Goal: Task Accomplishment & Management: Manage account settings

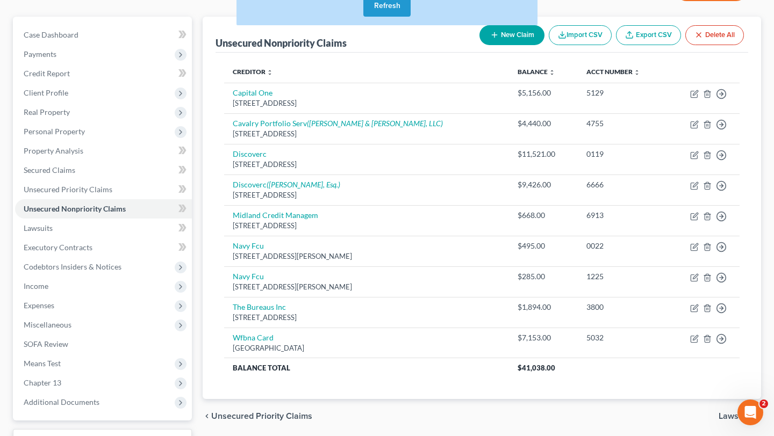
click at [368, 17] on button "Refresh" at bounding box center [386, 5] width 47 height 21
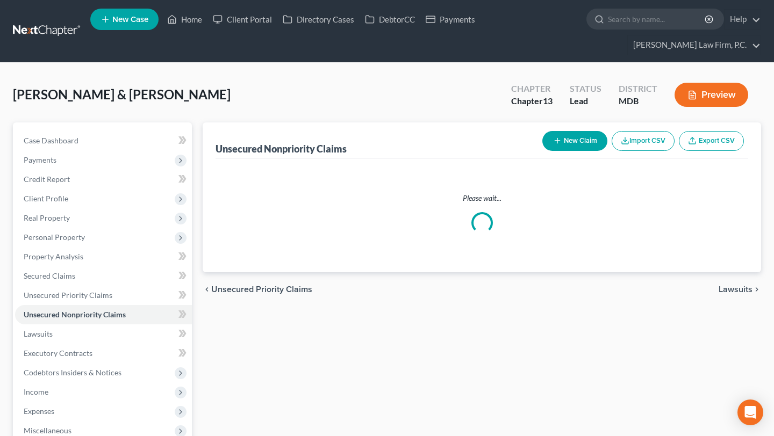
click at [159, 26] on link "New Case" at bounding box center [124, 19] width 68 height 21
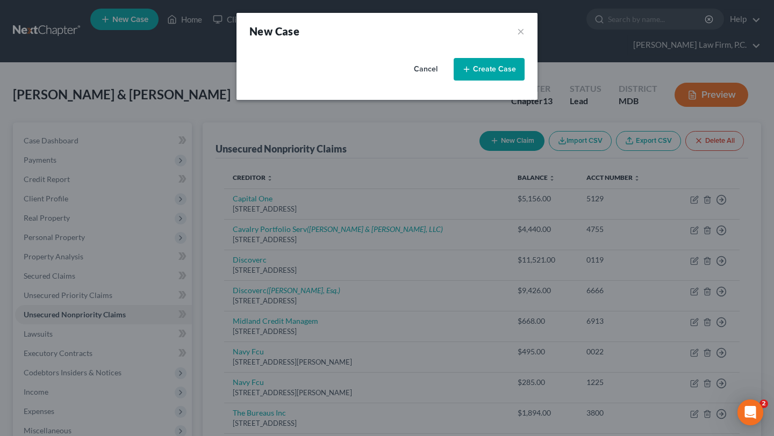
select select "38"
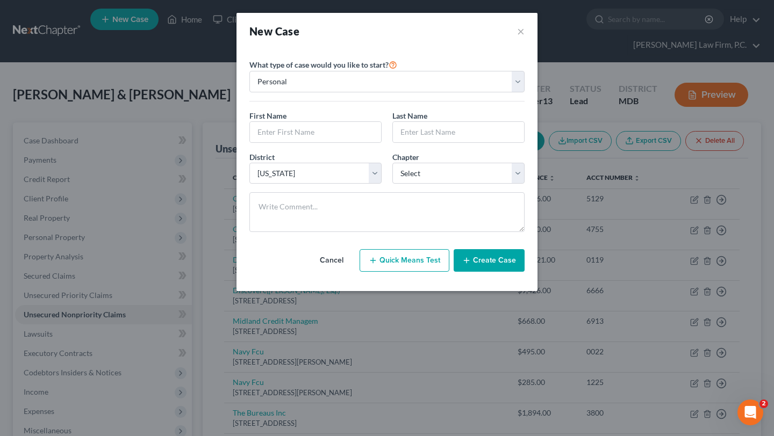
click at [321, 143] on div "First Name *" at bounding box center [315, 126] width 143 height 33
click at [310, 142] on input "text" at bounding box center [315, 132] width 131 height 20
type input "Faunai"
click at [435, 142] on input "text" at bounding box center [458, 132] width 131 height 20
type input "Brown"
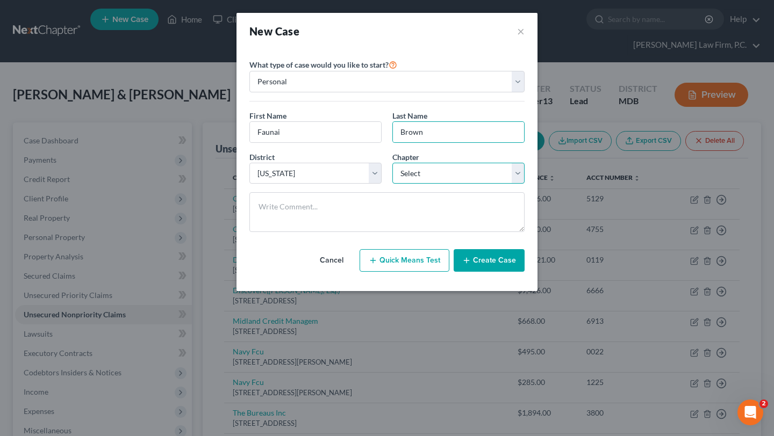
click at [440, 184] on select "Select 7 11 12 13" at bounding box center [458, 173] width 132 height 21
select select "0"
click at [392, 184] on select "Select 7 11 12 13" at bounding box center [458, 173] width 132 height 21
click at [498, 272] on button "Create Case" at bounding box center [489, 260] width 71 height 23
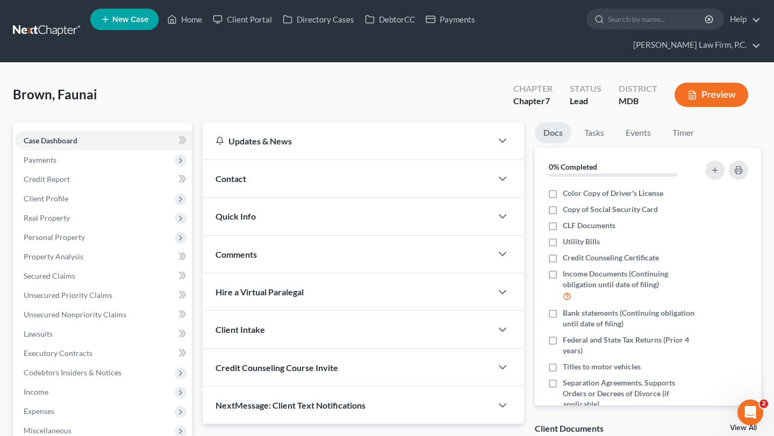
click at [345, 147] on div "Updates & News" at bounding box center [347, 140] width 263 height 11
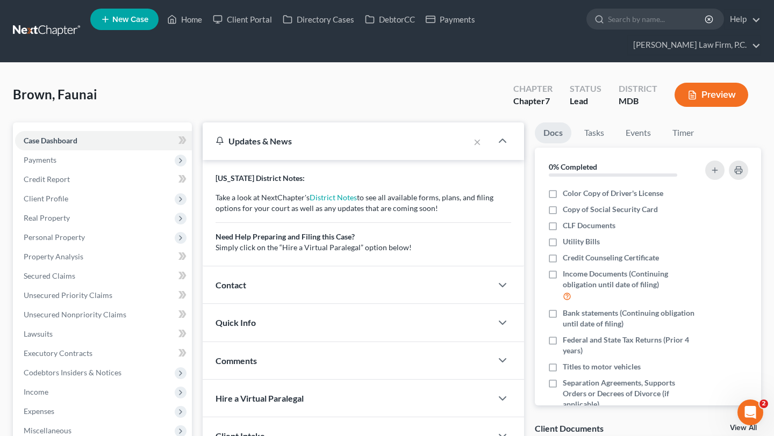
click at [263, 304] on div "Contact" at bounding box center [347, 285] width 289 height 37
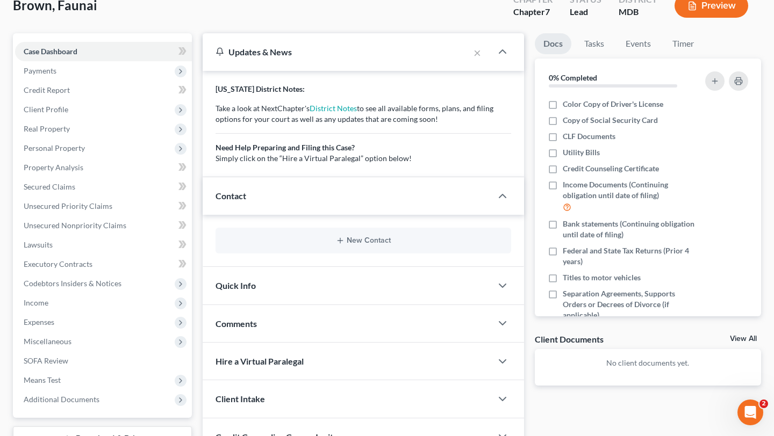
scroll to position [191, 0]
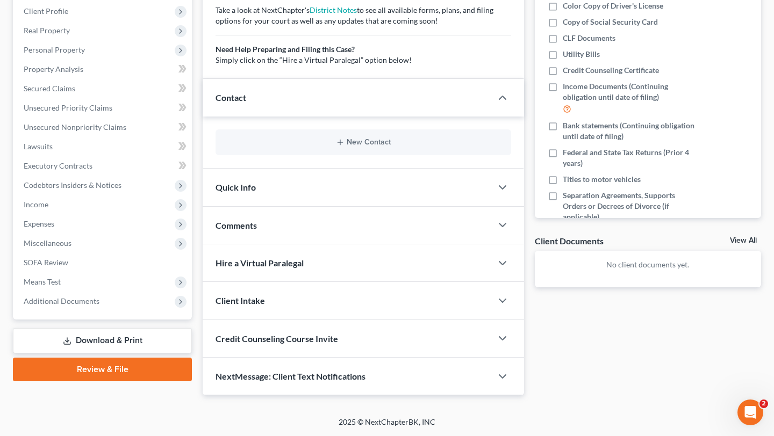
click at [369, 155] on div "New Contact" at bounding box center [364, 143] width 296 height 26
click at [363, 147] on button "New Contact" at bounding box center [363, 142] width 278 height 9
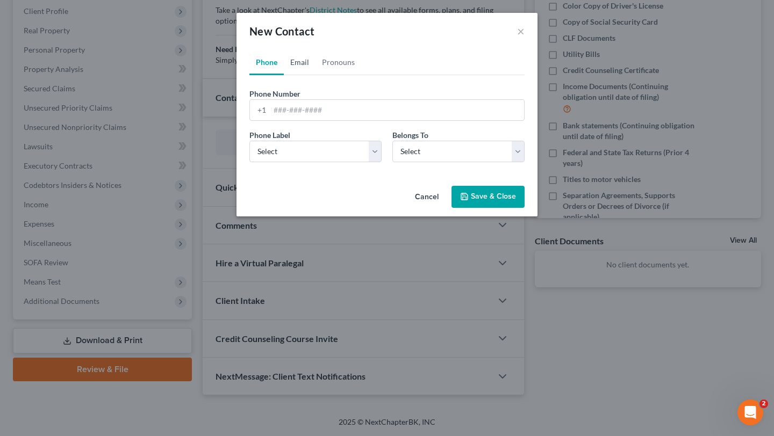
click at [288, 75] on link "Email" at bounding box center [300, 62] width 32 height 26
click at [305, 120] on input "email" at bounding box center [397, 110] width 254 height 20
paste input "faunai.brown@gmail.com"
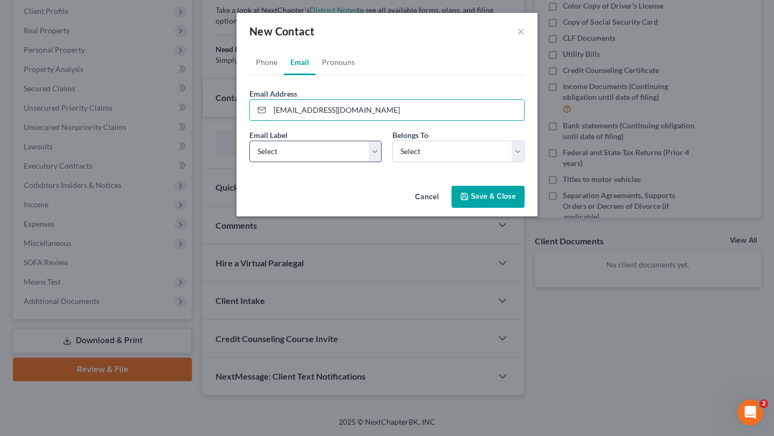
type input "faunai.brown@gmail.com"
click at [301, 162] on select "Select Home Work Other" at bounding box center [315, 151] width 132 height 21
select select "0"
click at [249, 162] on select "Select Home Work Other" at bounding box center [315, 151] width 132 height 21
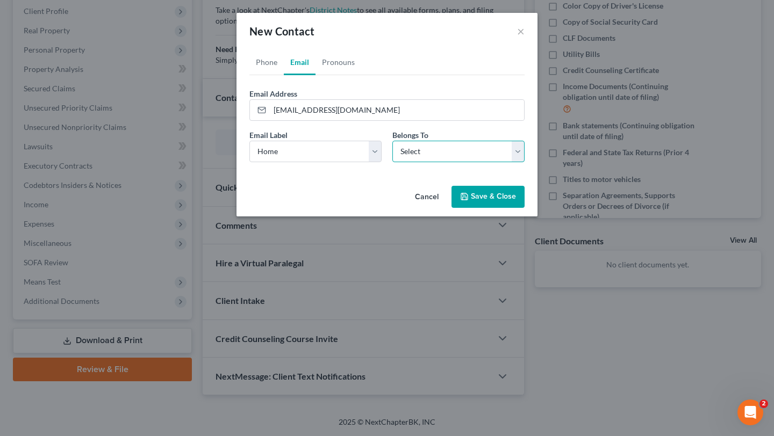
click at [417, 162] on select "Select Client Other" at bounding box center [458, 151] width 132 height 21
select select "0"
click at [392, 162] on select "Select Client Other" at bounding box center [458, 151] width 132 height 21
click at [498, 209] on button "Save & Close" at bounding box center [487, 197] width 73 height 23
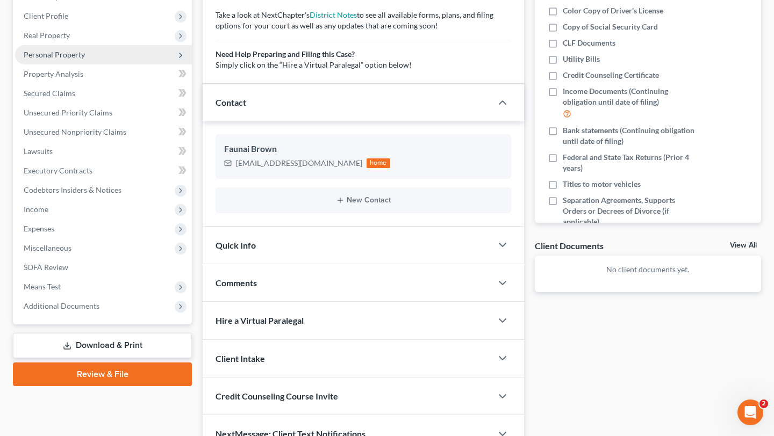
scroll to position [139, 0]
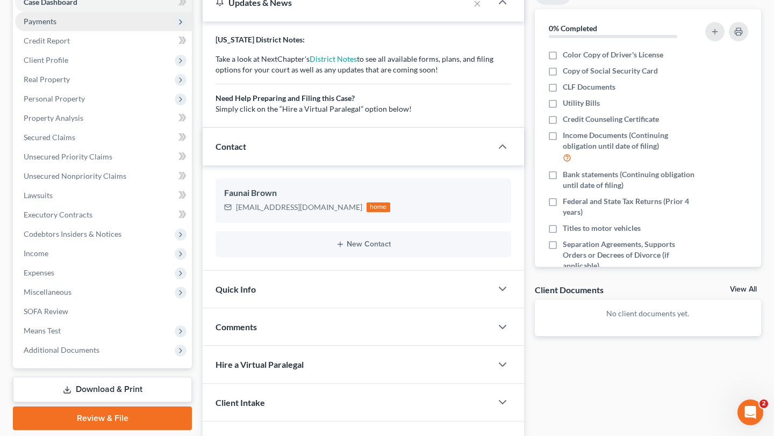
click at [94, 31] on span "Payments" at bounding box center [103, 21] width 177 height 19
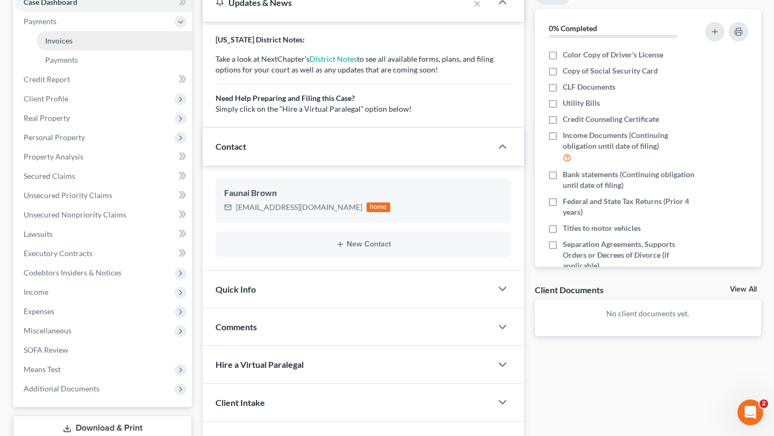
click at [91, 51] on link "Invoices" at bounding box center [114, 40] width 155 height 19
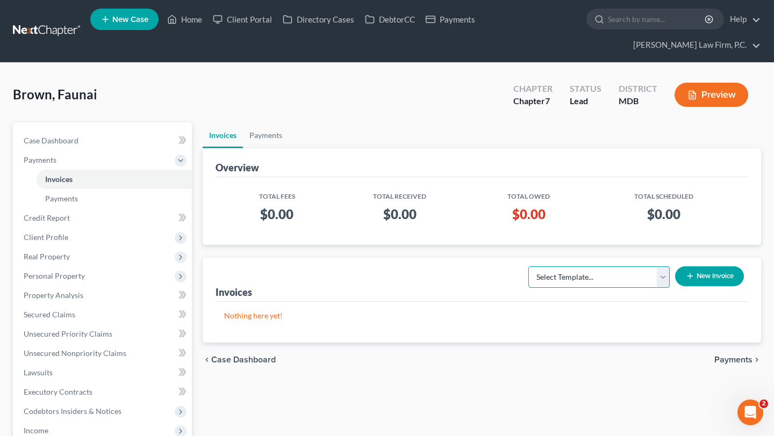
click at [574, 288] on select "Select Template... Individual Chapter 13 Bankruptcy Individual Chapter 7 Bankru…" at bounding box center [598, 277] width 141 height 21
select select "1"
click at [528, 288] on select "Select Template... Individual Chapter 13 Bankruptcy Individual Chapter 7 Bankru…" at bounding box center [598, 277] width 141 height 21
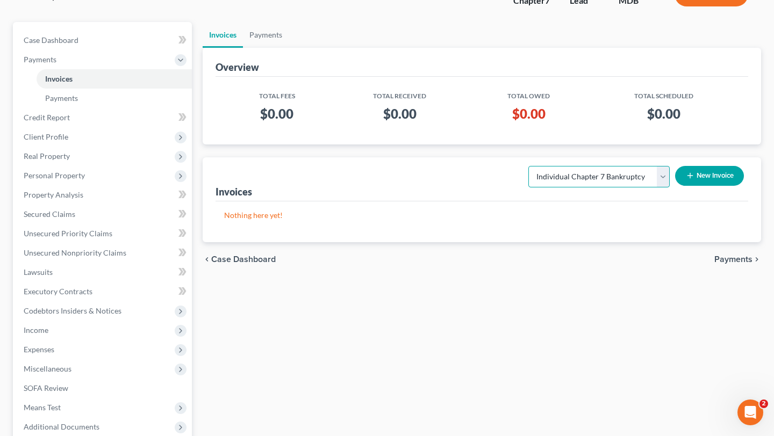
scroll to position [145, 0]
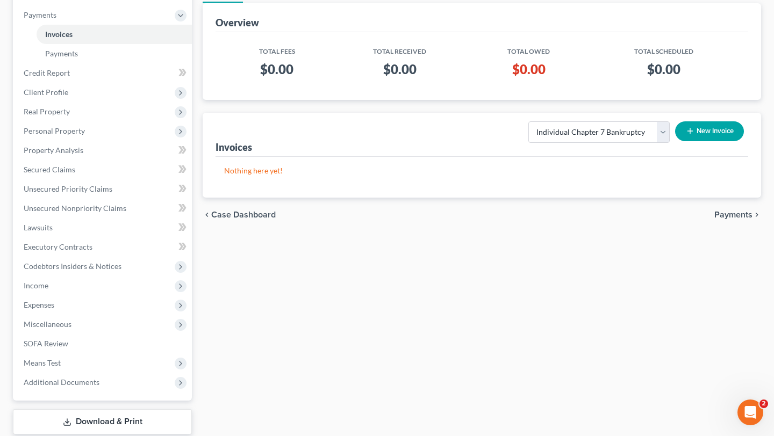
click at [676, 141] on button "New Invoice" at bounding box center [709, 131] width 69 height 20
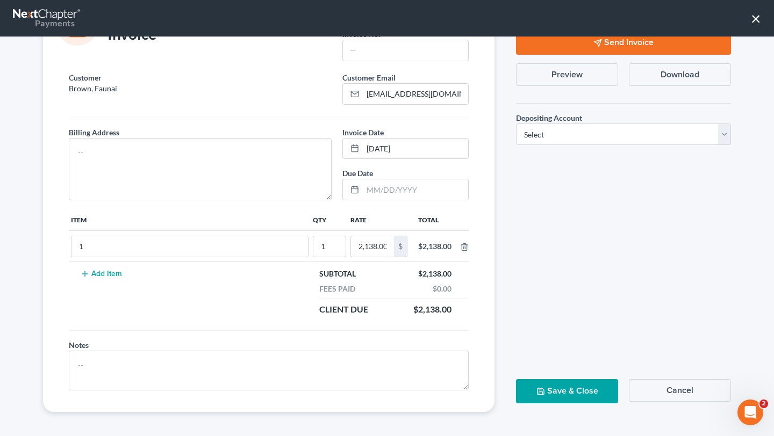
scroll to position [60, 0]
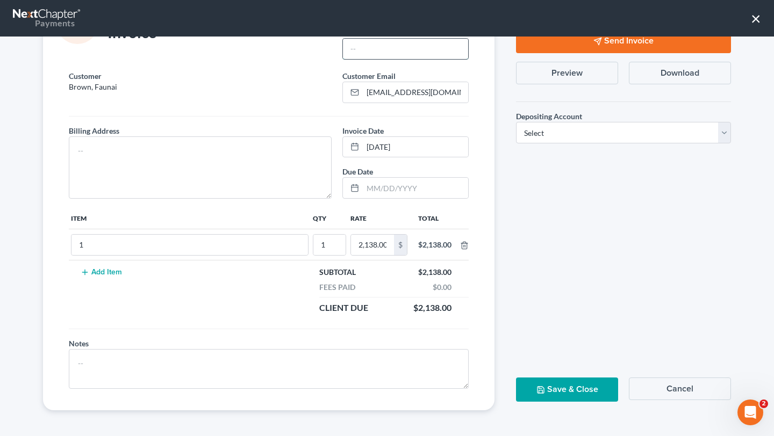
click at [381, 59] on input "text" at bounding box center [405, 49] width 125 height 20
type input "2000"
click at [252, 199] on textarea at bounding box center [200, 168] width 263 height 62
type textarea "Maryland"
click at [548, 144] on select "Select Operation Trust" at bounding box center [623, 132] width 215 height 21
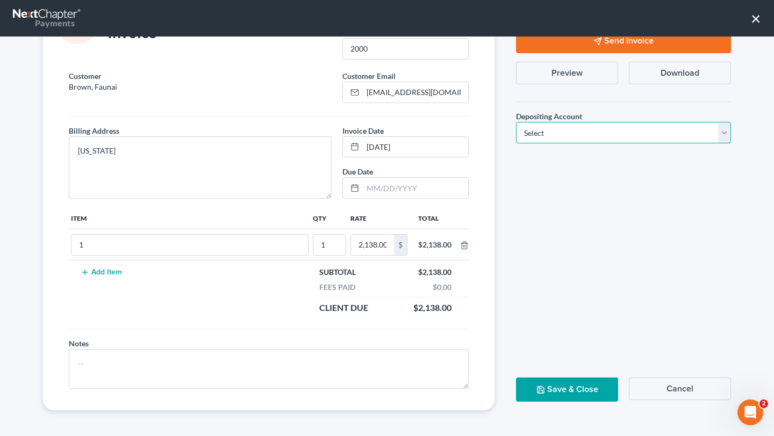
select select "1"
click at [516, 144] on select "Select Operation Trust" at bounding box center [623, 132] width 215 height 21
click at [569, 378] on button "Save & Close" at bounding box center [567, 390] width 102 height 24
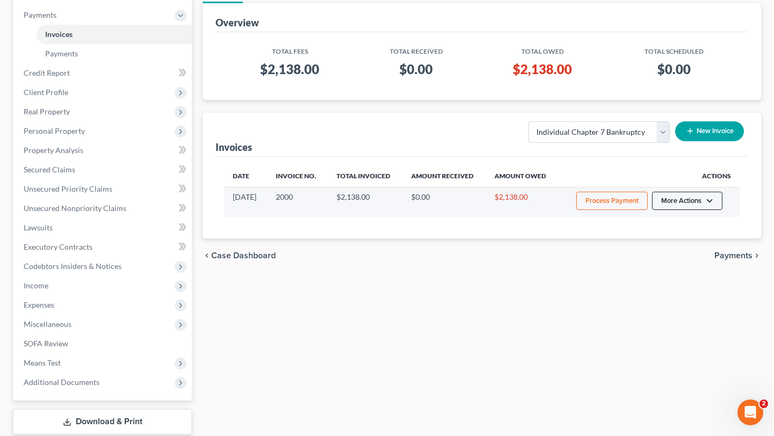
click at [693, 210] on button "More Actions" at bounding box center [687, 201] width 70 height 18
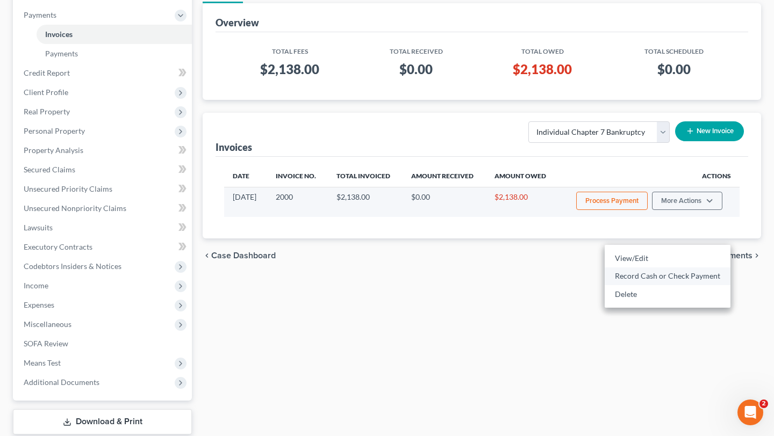
click at [661, 285] on link "Record Cash or Check Payment" at bounding box center [668, 276] width 126 height 18
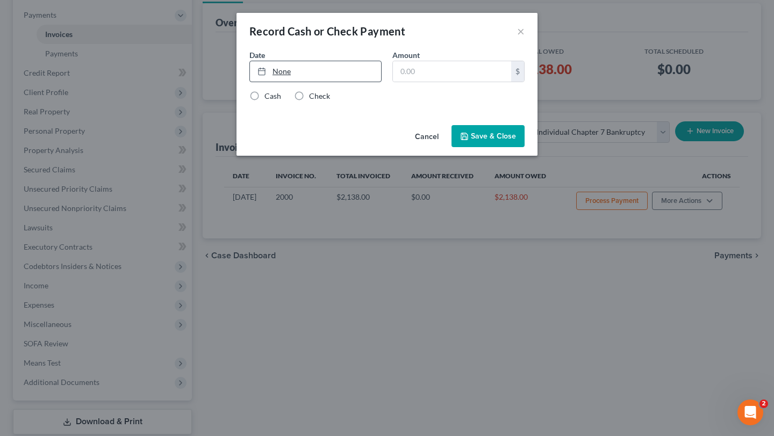
type input "10/11/2025"
click at [306, 82] on link "None" at bounding box center [315, 71] width 131 height 20
click at [414, 82] on input "text" at bounding box center [452, 71] width 118 height 20
type input "400.0"
click at [294, 102] on div "Check" at bounding box center [312, 96] width 36 height 11
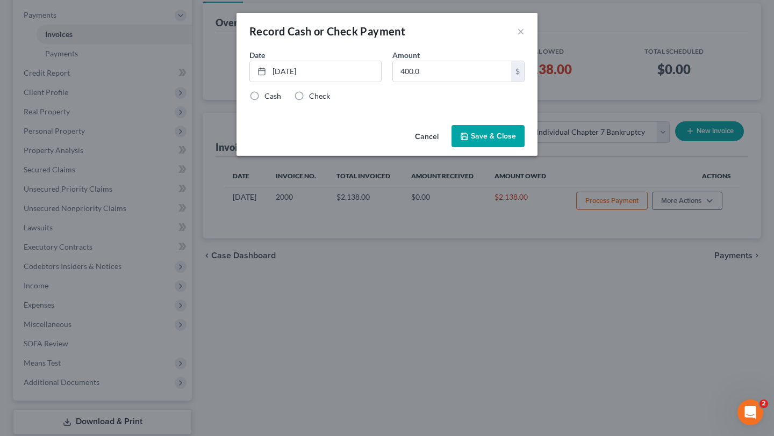
click at [309, 102] on label "Check" at bounding box center [319, 96] width 21 height 11
click at [313, 98] on input "Check" at bounding box center [316, 94] width 7 height 7
radio input "true"
click at [507, 148] on button "Save & Close" at bounding box center [487, 136] width 73 height 23
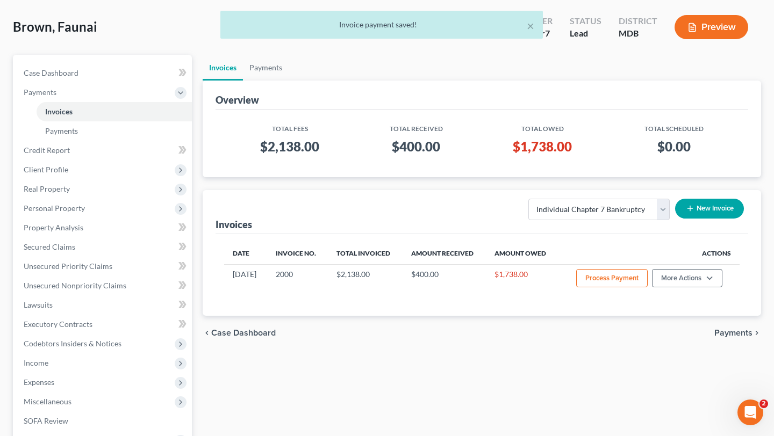
scroll to position [0, 0]
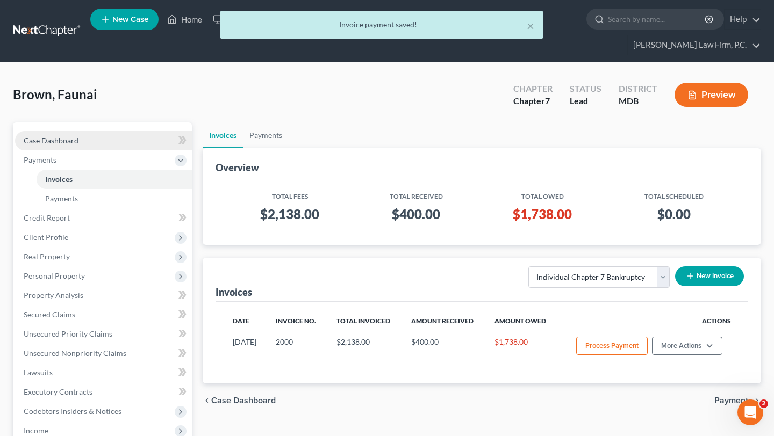
click at [77, 145] on span "Case Dashboard" at bounding box center [51, 140] width 55 height 9
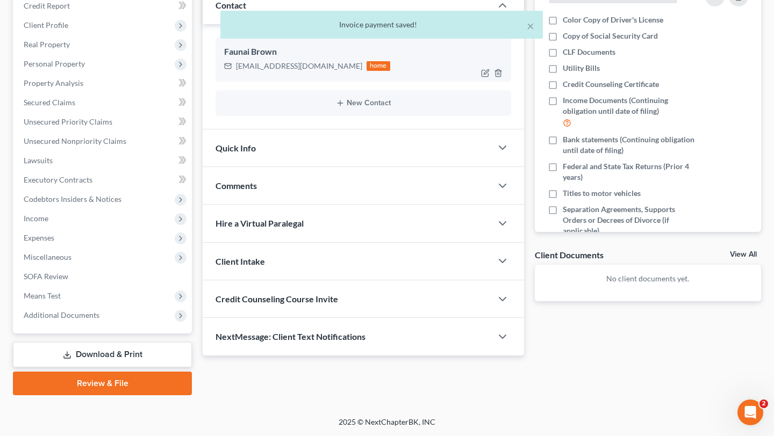
scroll to position [317, 0]
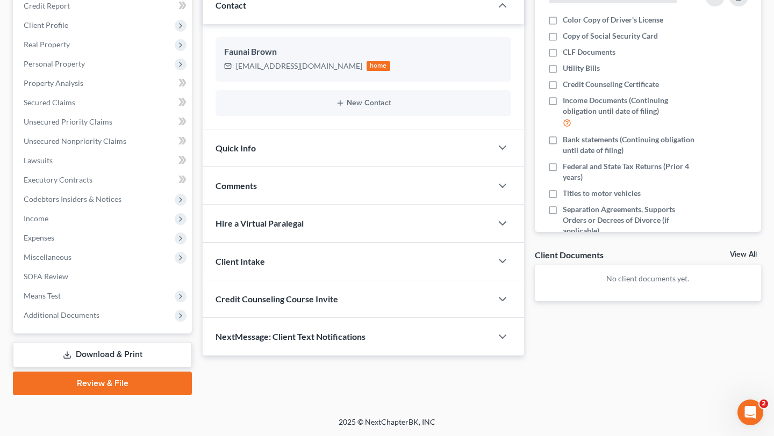
click at [330, 294] on span "Credit Counseling Course Invite" at bounding box center [277, 299] width 123 height 10
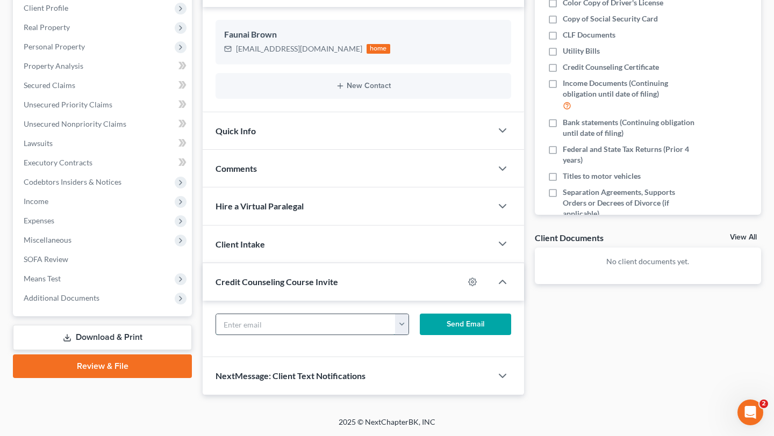
click at [339, 319] on input "text" at bounding box center [306, 324] width 180 height 20
paste input "faunai.brown@gmail.com"
type input "faunai.brown@gmail.com"
click at [454, 322] on button "Send Email" at bounding box center [465, 324] width 91 height 21
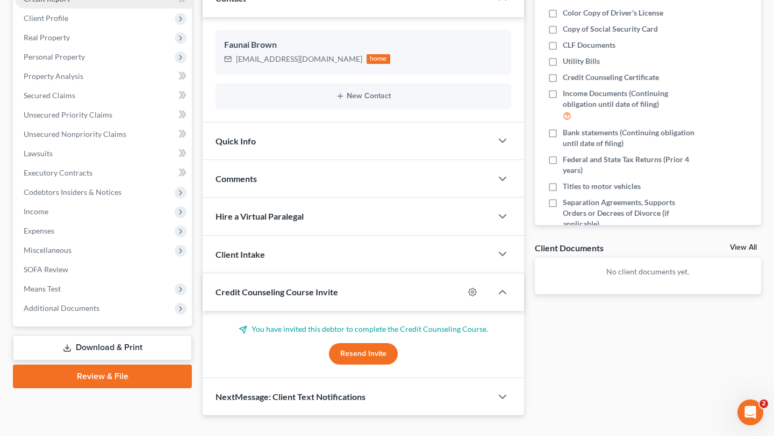
scroll to position [0, 0]
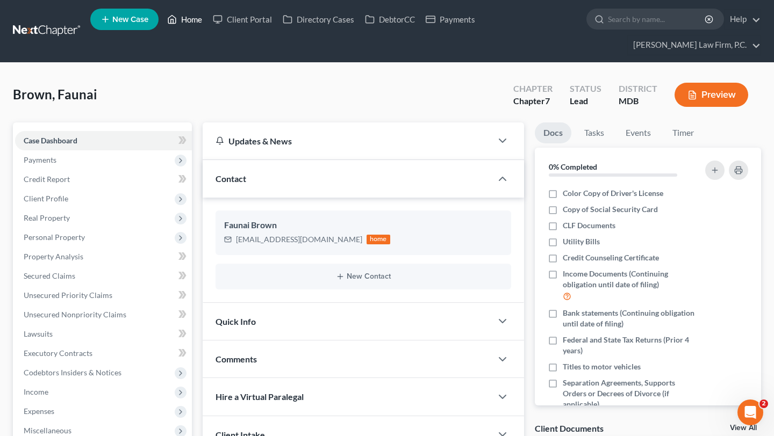
click at [207, 20] on link "Home" at bounding box center [185, 19] width 46 height 19
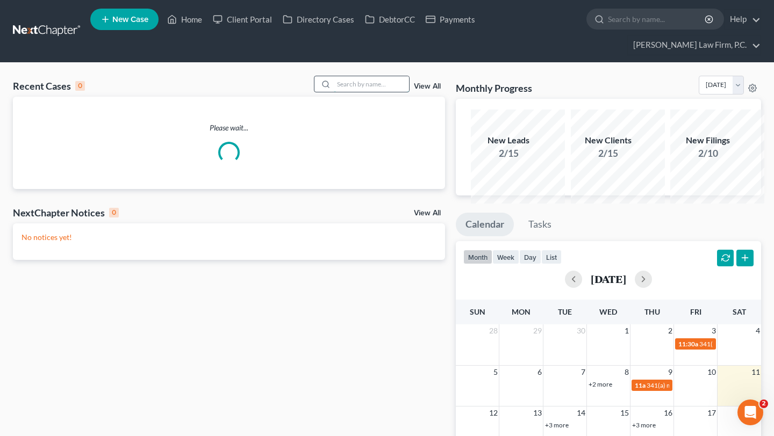
click at [334, 92] on input "search" at bounding box center [371, 84] width 75 height 16
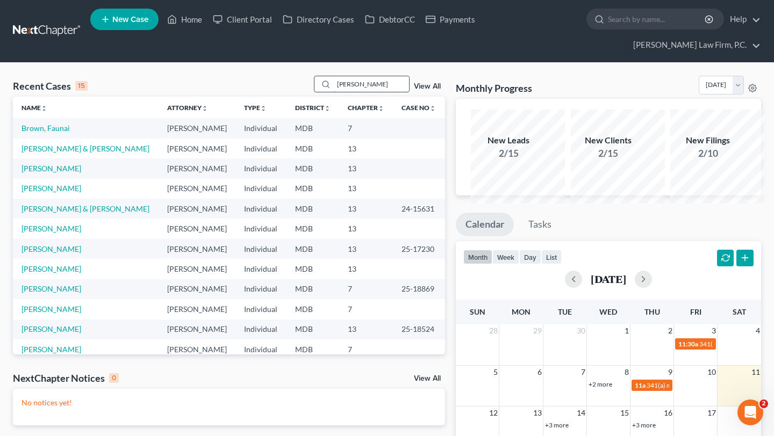
type input "aron"
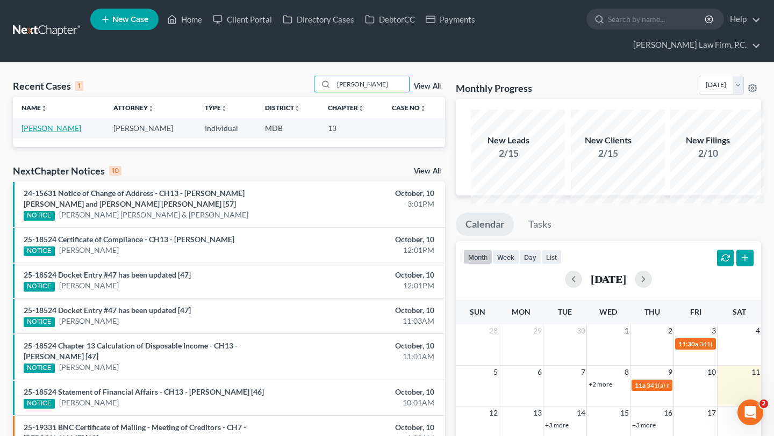
click at [55, 133] on link "Coleman, Aron" at bounding box center [51, 128] width 60 height 9
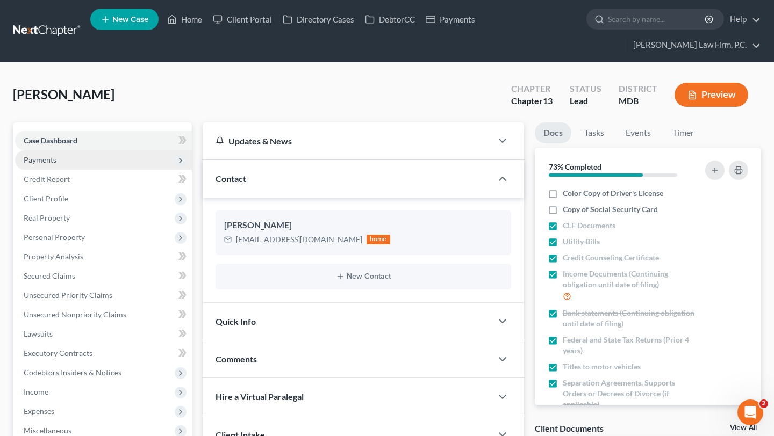
click at [56, 164] on span "Payments" at bounding box center [40, 159] width 33 height 9
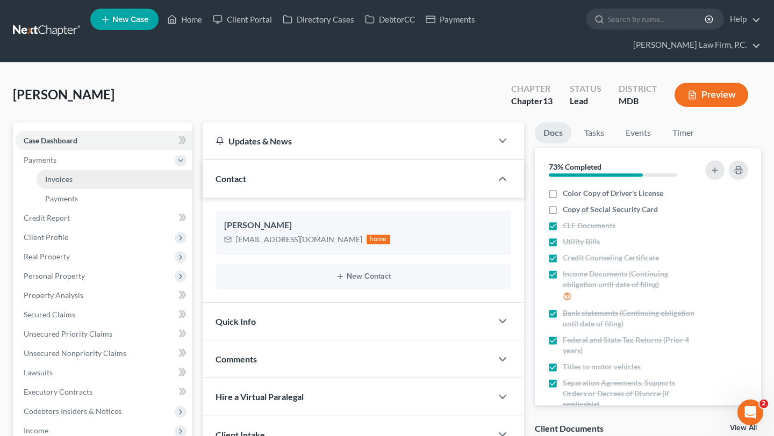
click at [66, 184] on span "Invoices" at bounding box center [58, 179] width 27 height 9
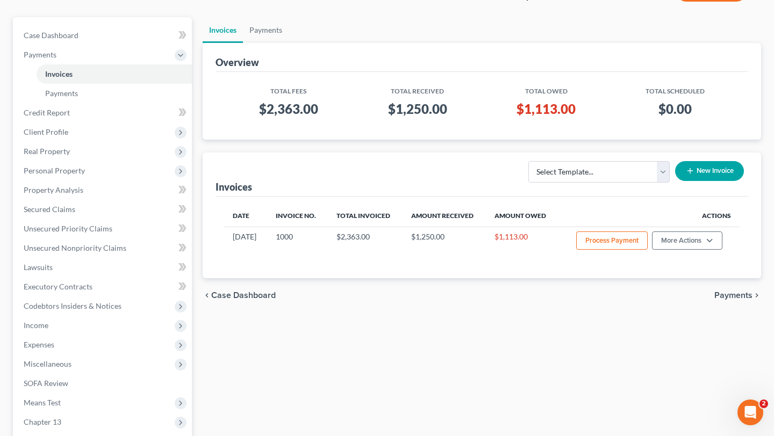
scroll to position [110, 0]
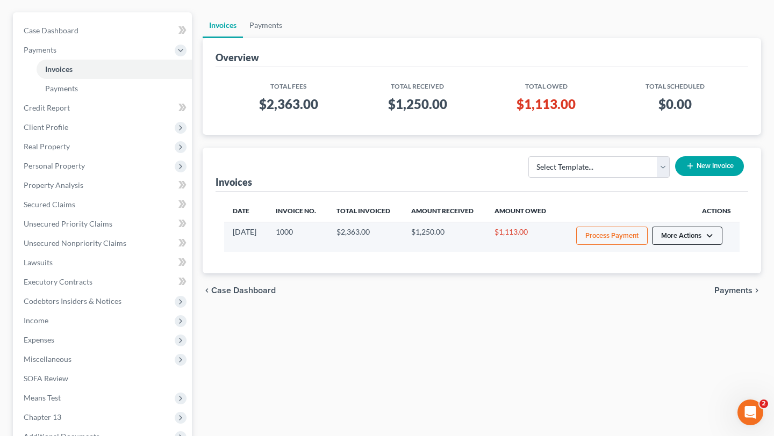
click at [690, 245] on button "More Actions" at bounding box center [687, 236] width 70 height 18
click at [678, 320] on link "Record Cash or Check Payment" at bounding box center [668, 311] width 126 height 18
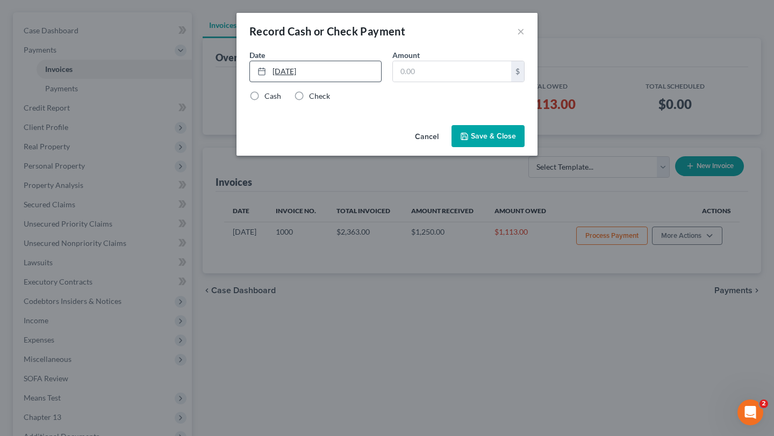
click at [305, 82] on link "10/11/2025" at bounding box center [315, 71] width 131 height 20
click at [432, 82] on input "text" at bounding box center [452, 71] width 118 height 20
type input "375.00"
click at [309, 102] on label "Check" at bounding box center [319, 96] width 21 height 11
click at [313, 98] on input "Check" at bounding box center [316, 94] width 7 height 7
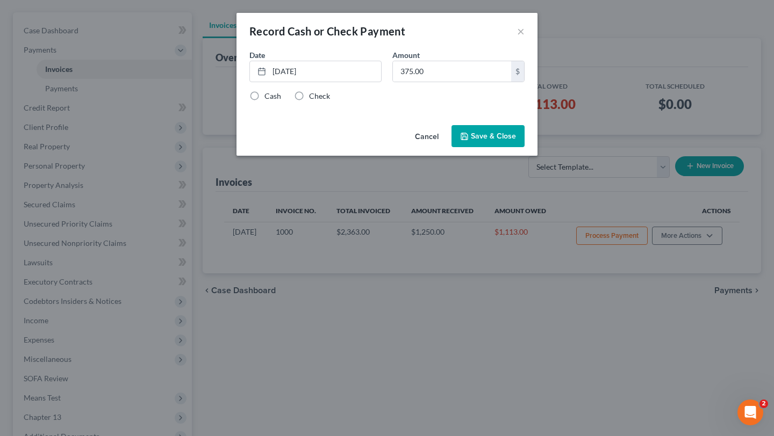
radio input "true"
click at [503, 148] on button "Save & Close" at bounding box center [487, 136] width 73 height 23
